Goal: Information Seeking & Learning: Understand process/instructions

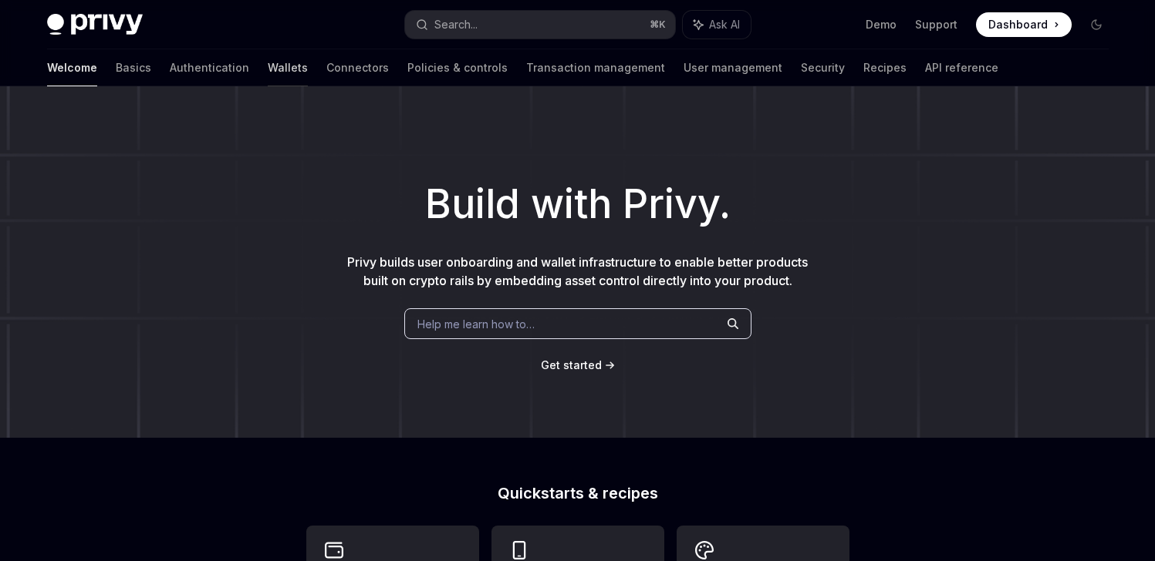
click at [268, 65] on link "Wallets" at bounding box center [288, 67] width 40 height 37
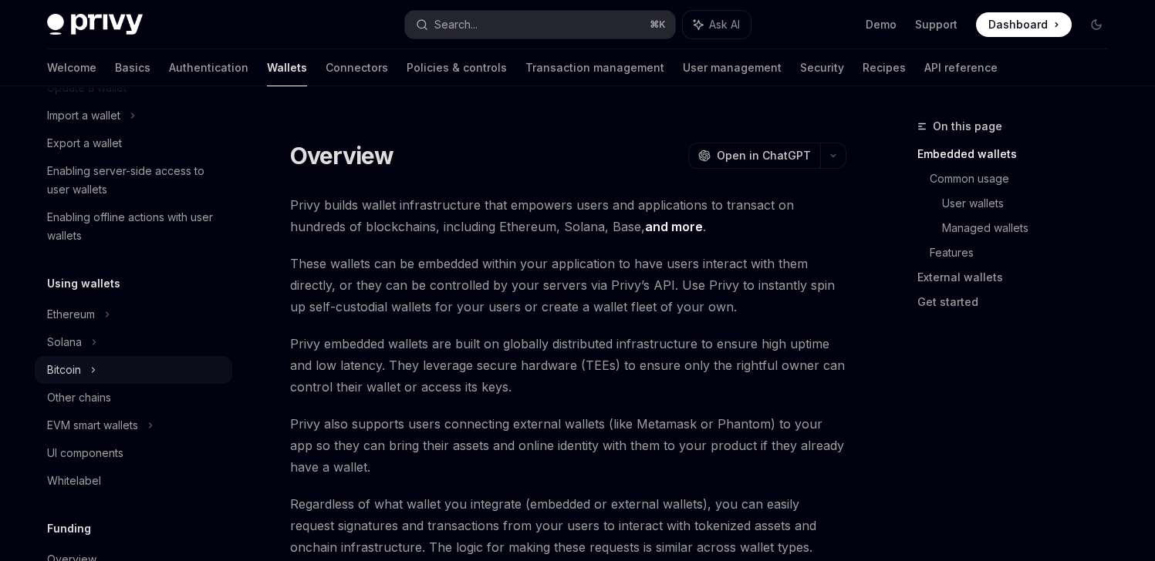
scroll to position [215, 0]
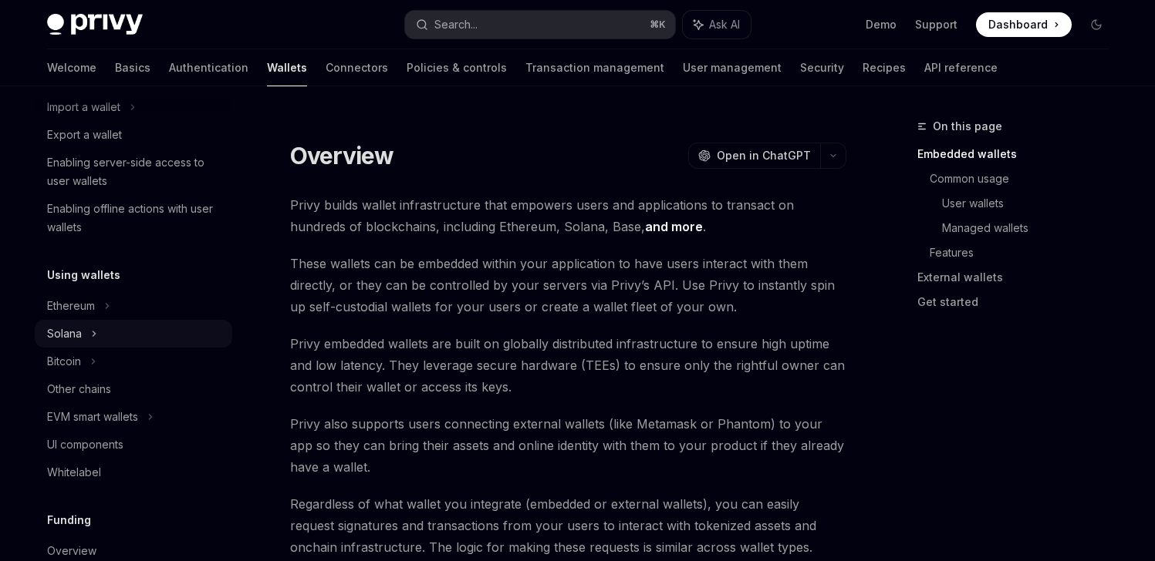
click at [97, 66] on div "Solana" at bounding box center [133, 52] width 197 height 28
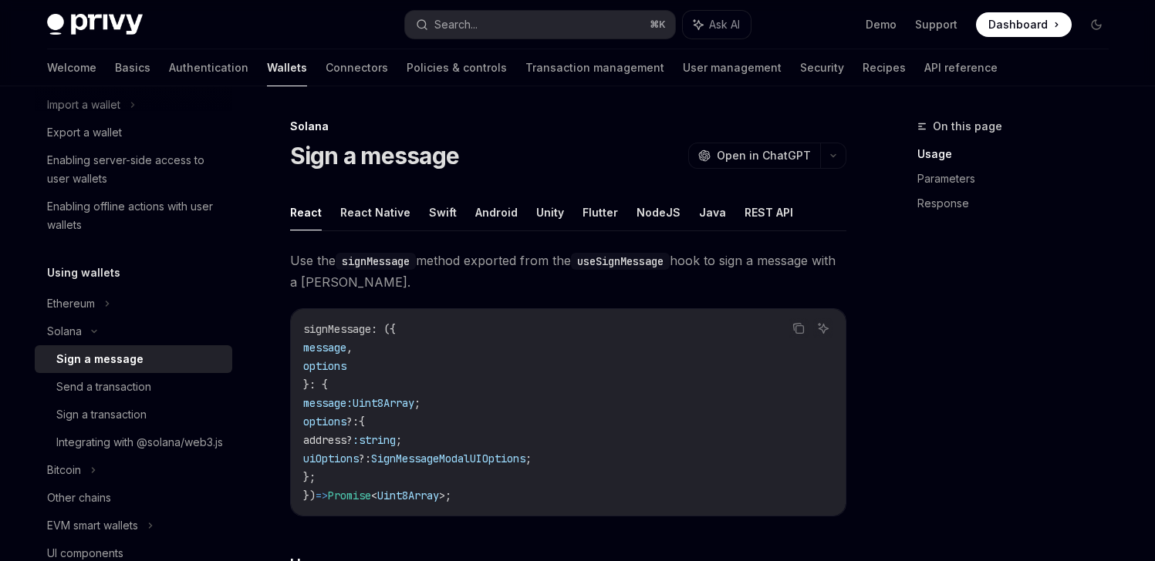
scroll to position [231, 0]
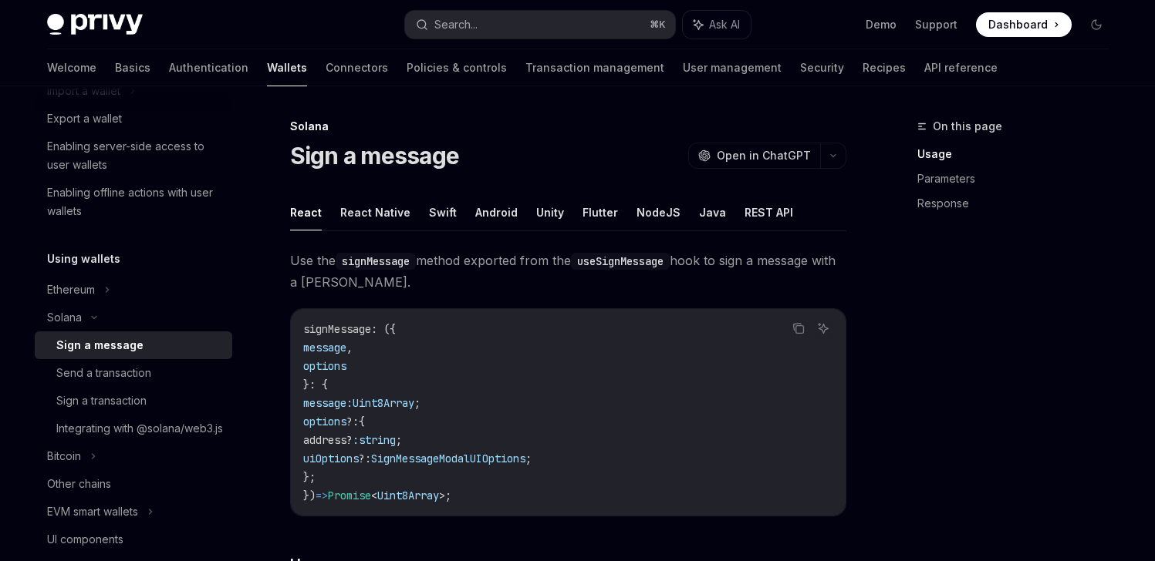
click at [127, 349] on div "Sign a message" at bounding box center [99, 345] width 87 height 19
click at [383, 214] on button "React Native" at bounding box center [375, 212] width 70 height 36
type textarea "*"
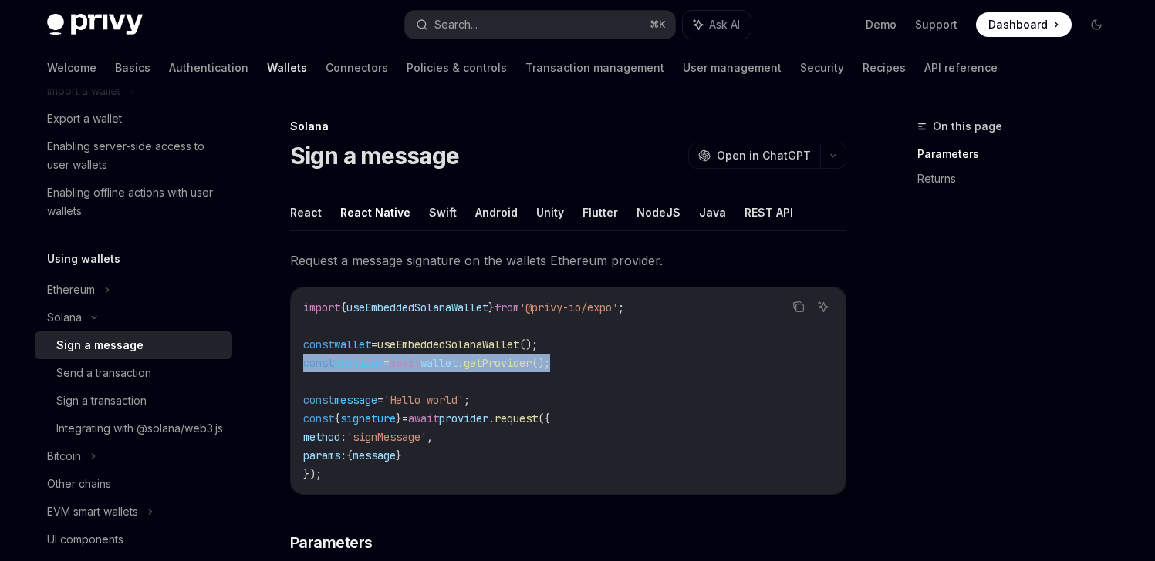
drag, startPoint x: 595, startPoint y: 363, endPoint x: 304, endPoint y: 368, distance: 291.6
click at [304, 368] on code "import { useEmbeddedSolanaWallet } from '@privy-io/expo' ; const wallet = useEm…" at bounding box center [568, 390] width 530 height 185
copy span "const provider = await wallet . getProvider ();"
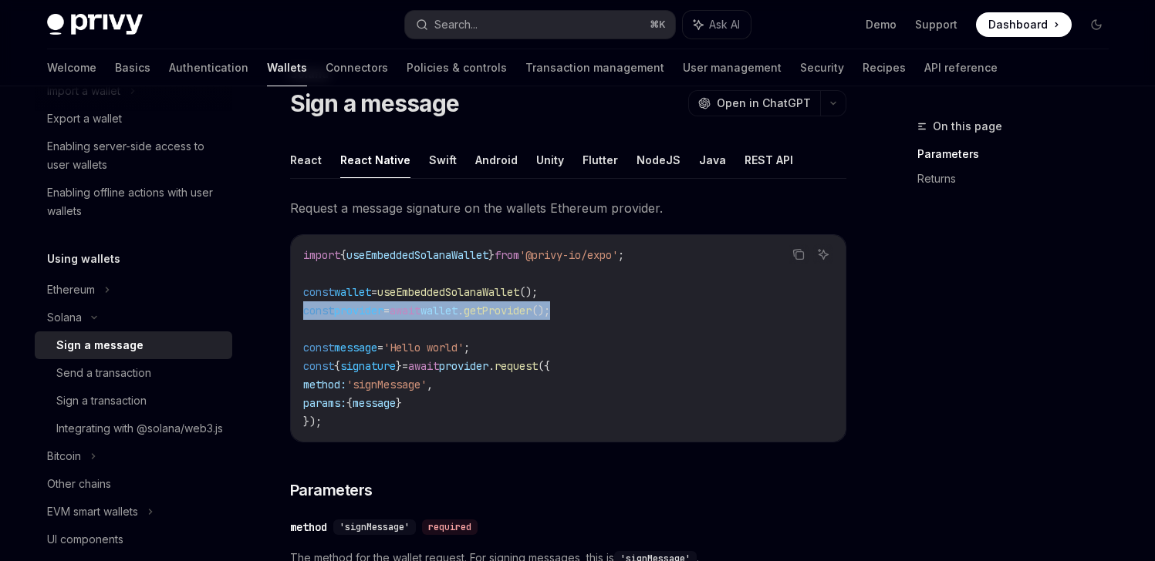
scroll to position [15, 0]
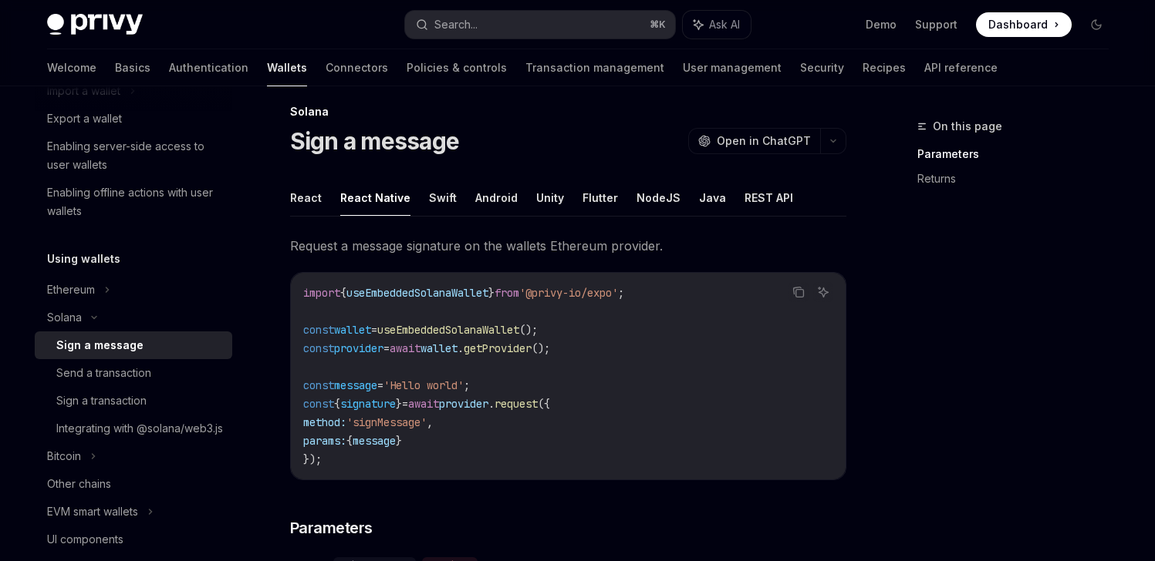
click at [942, 331] on div "On this page Parameters Returns" at bounding box center [1003, 339] width 234 height 444
